Goal: Find specific page/section: Find specific page/section

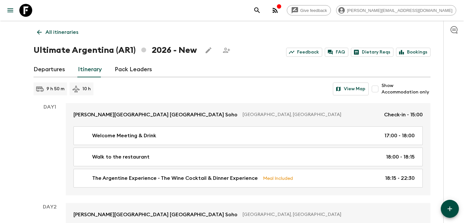
scroll to position [788, 0]
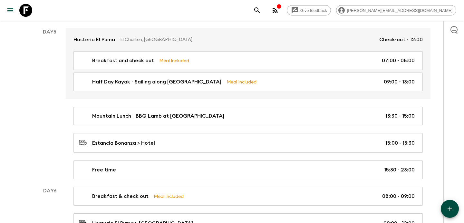
click at [279, 13] on icon "button" at bounding box center [275, 10] width 8 height 8
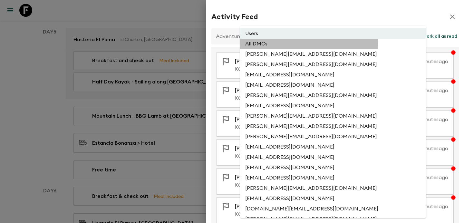
click at [309, 47] on li "All DMCs" at bounding box center [333, 44] width 186 height 10
type input "EXTERNAL_ONLY"
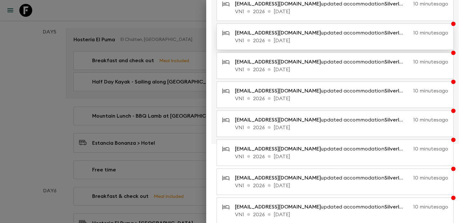
scroll to position [132, 0]
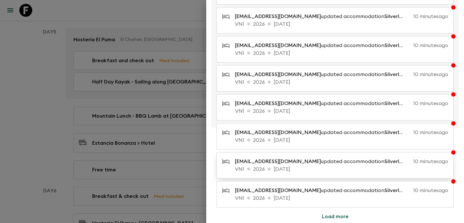
click at [313, 163] on p "[EMAIL_ADDRESS][DOMAIN_NAME] updated accommodation Silverland May Hote" at bounding box center [323, 162] width 176 height 8
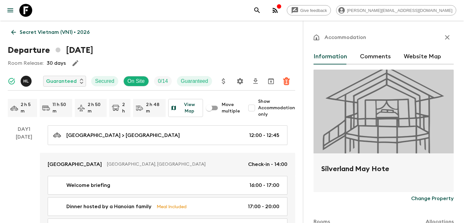
click at [78, 33] on p "Secret Vietnam (VN1) • 2026" at bounding box center [55, 32] width 70 height 8
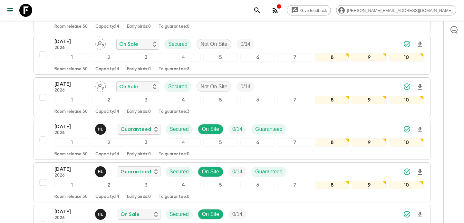
scroll to position [781, 0]
